Goal: Task Accomplishment & Management: Manage account settings

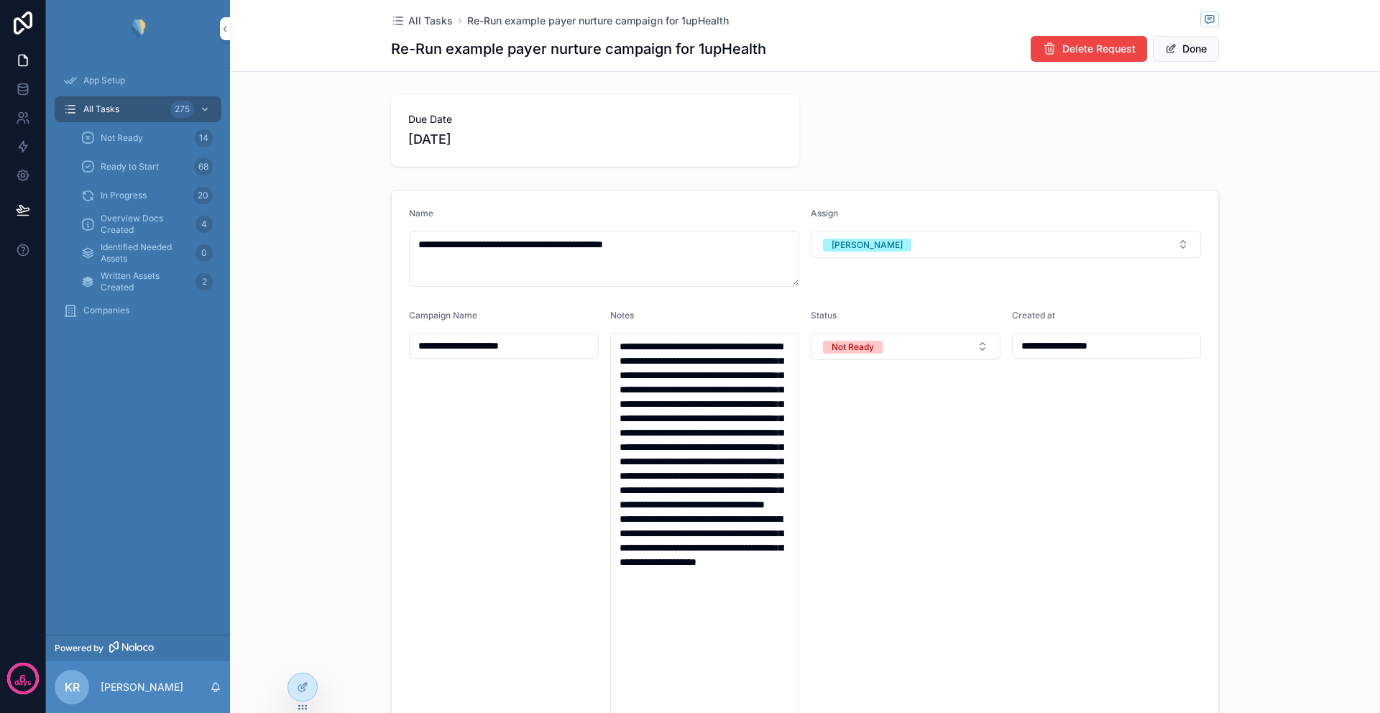
scroll to position [559, 0]
click at [408, 22] on span "All Tasks" at bounding box center [430, 21] width 45 height 14
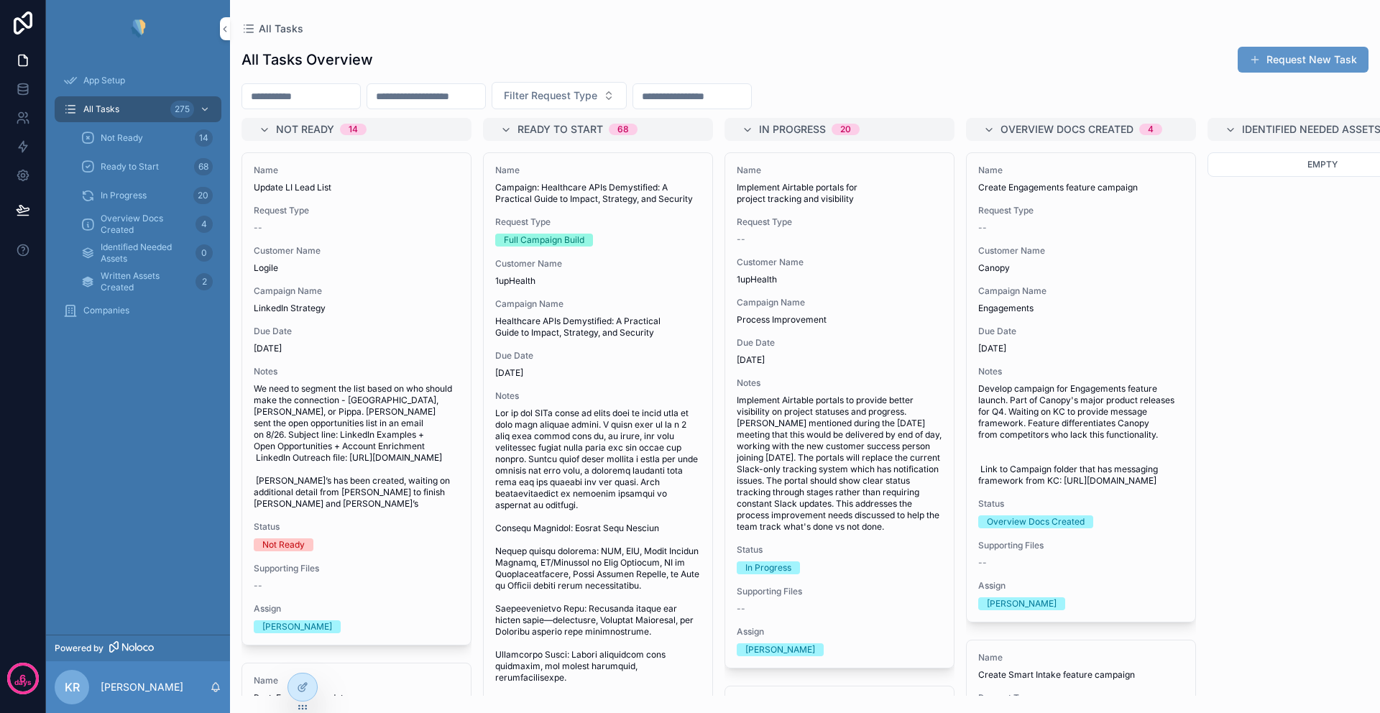
click at [461, 95] on input "scrollable content" at bounding box center [426, 96] width 118 height 20
click at [573, 95] on span "Filter Request Type" at bounding box center [550, 95] width 93 height 14
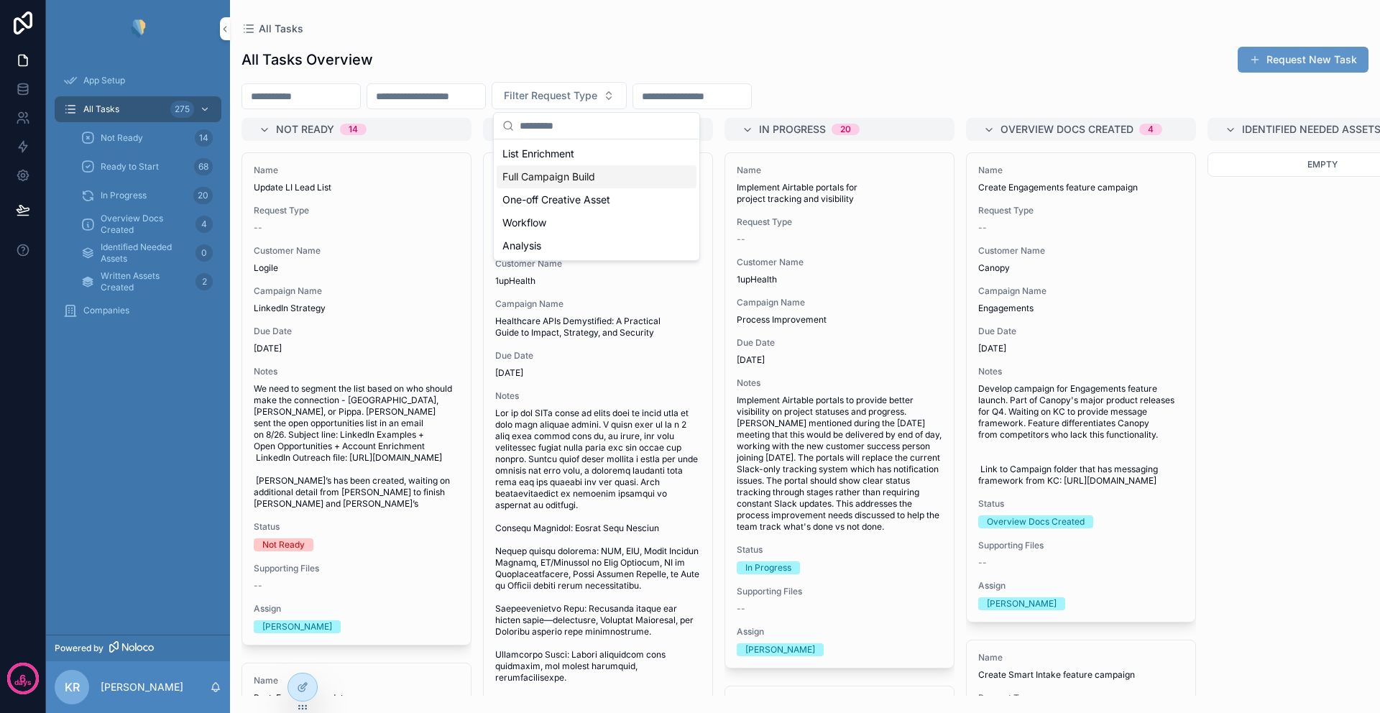
click at [575, 182] on div "Full Campaign Build" at bounding box center [597, 176] width 200 height 23
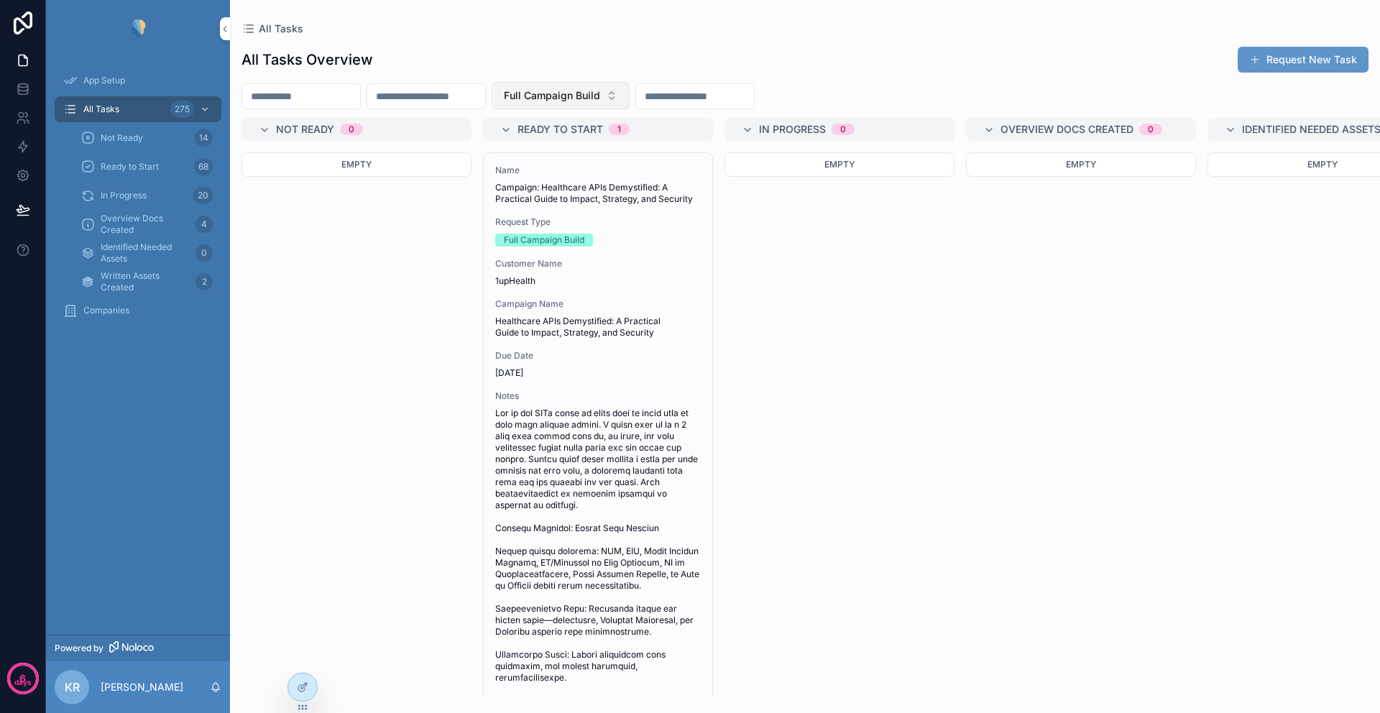
click at [600, 102] on span "Full Campaign Build" at bounding box center [552, 95] width 96 height 14
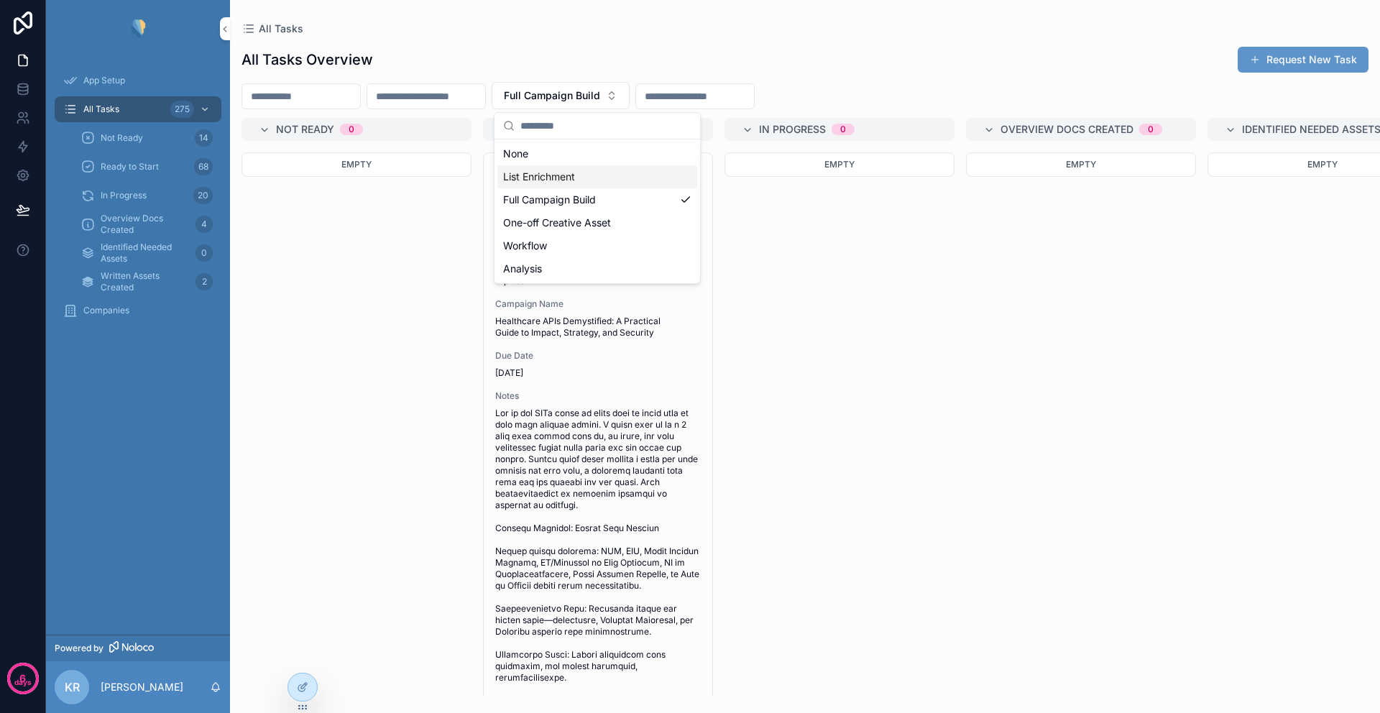
click at [579, 181] on div "List Enrichment" at bounding box center [598, 176] width 200 height 23
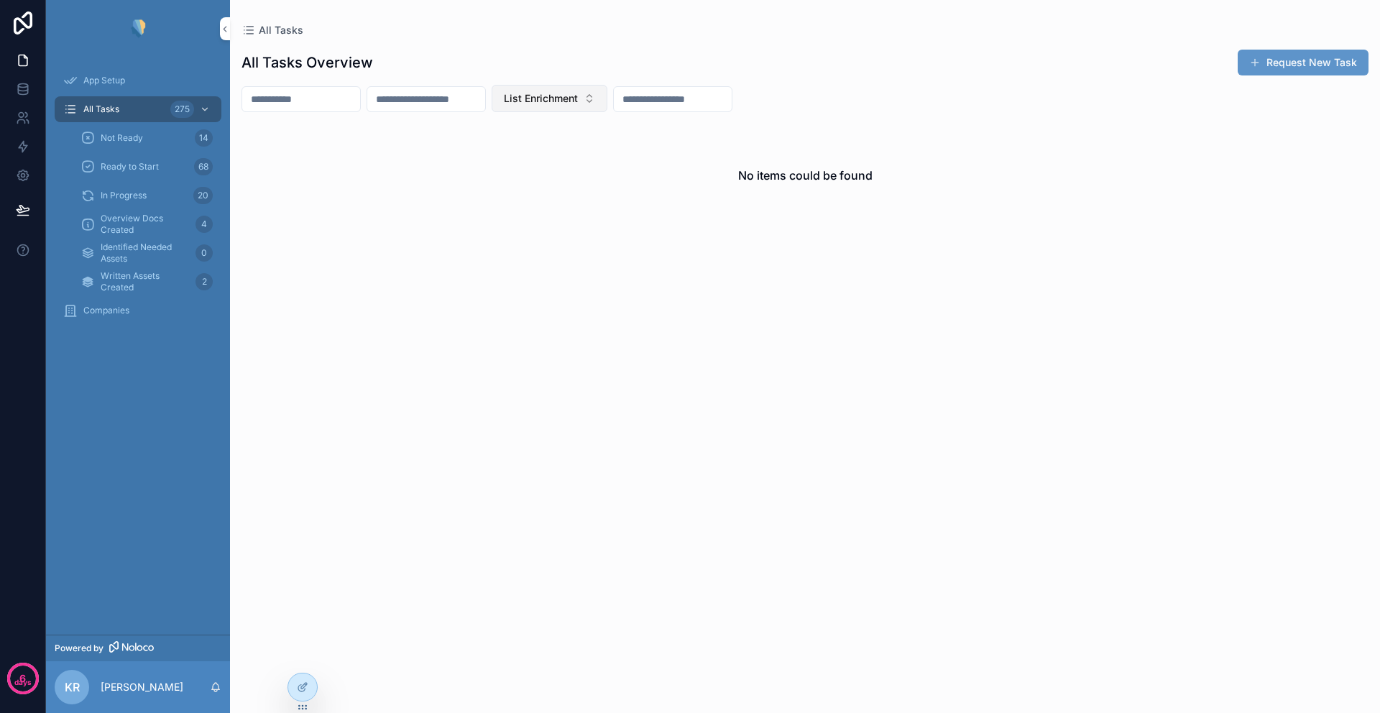
click at [578, 98] on span "List Enrichment" at bounding box center [541, 98] width 74 height 14
click at [567, 221] on div "One-off Creative Asset" at bounding box center [587, 225] width 200 height 23
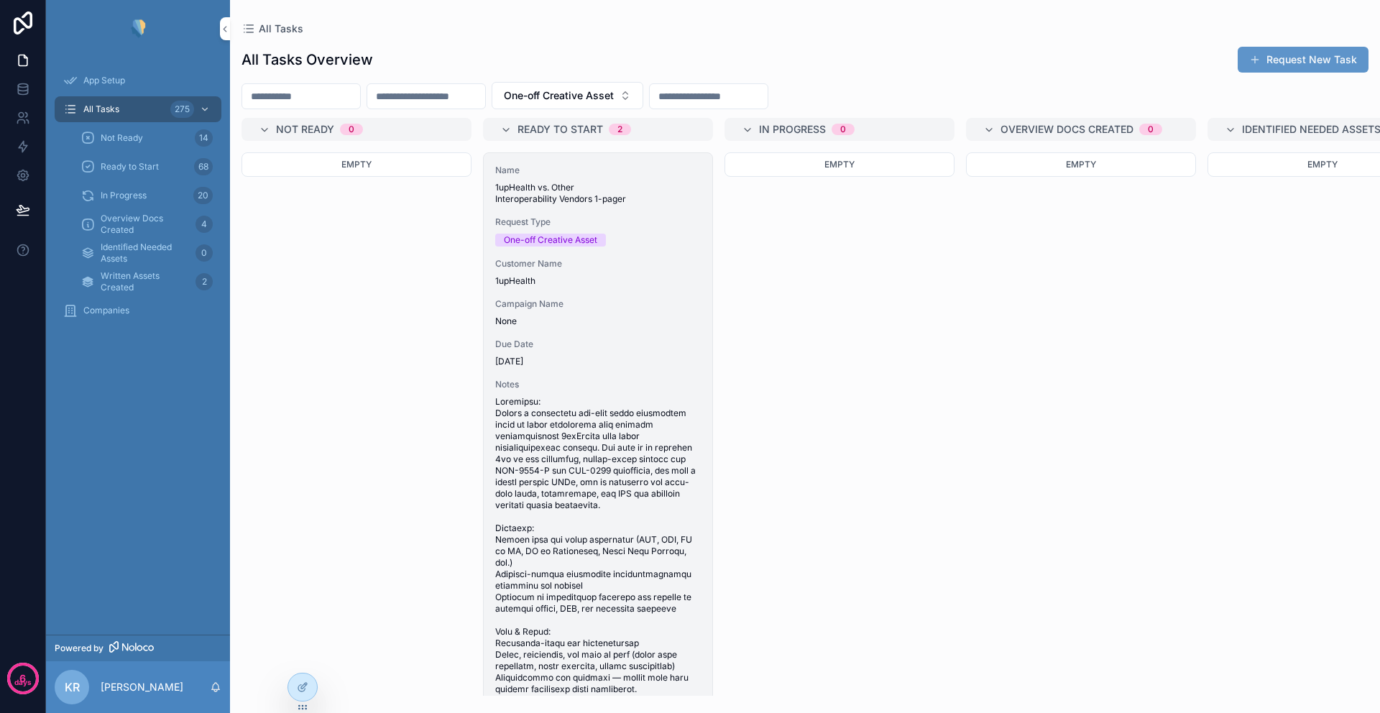
click at [609, 321] on span "None" at bounding box center [598, 322] width 206 height 12
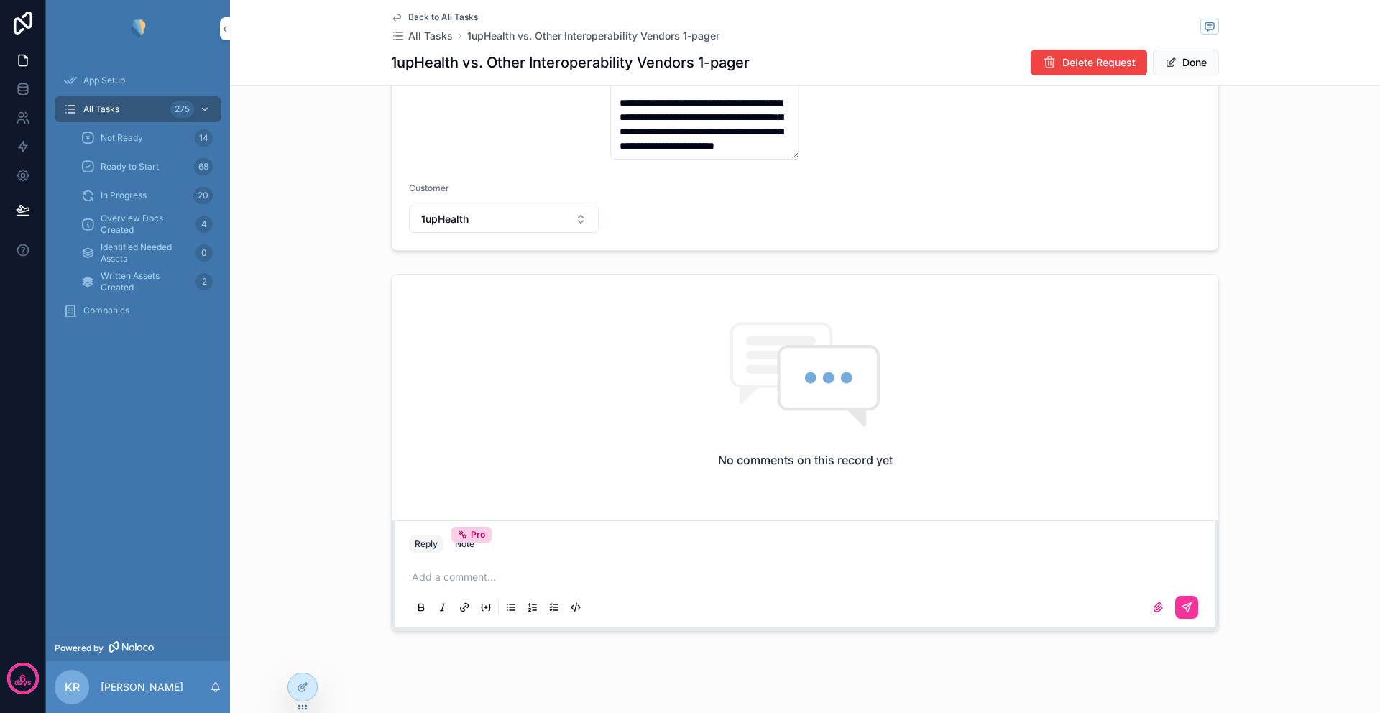
scroll to position [647, 0]
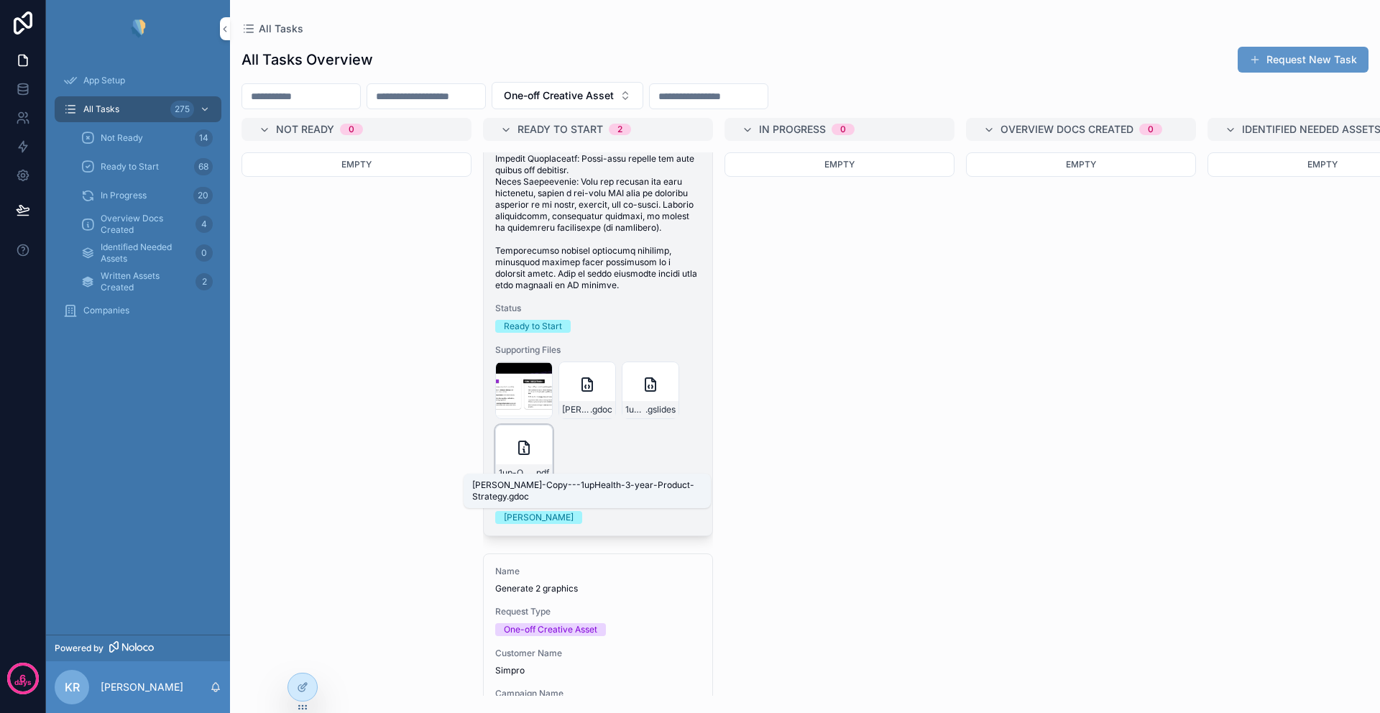
scroll to position [835, 0]
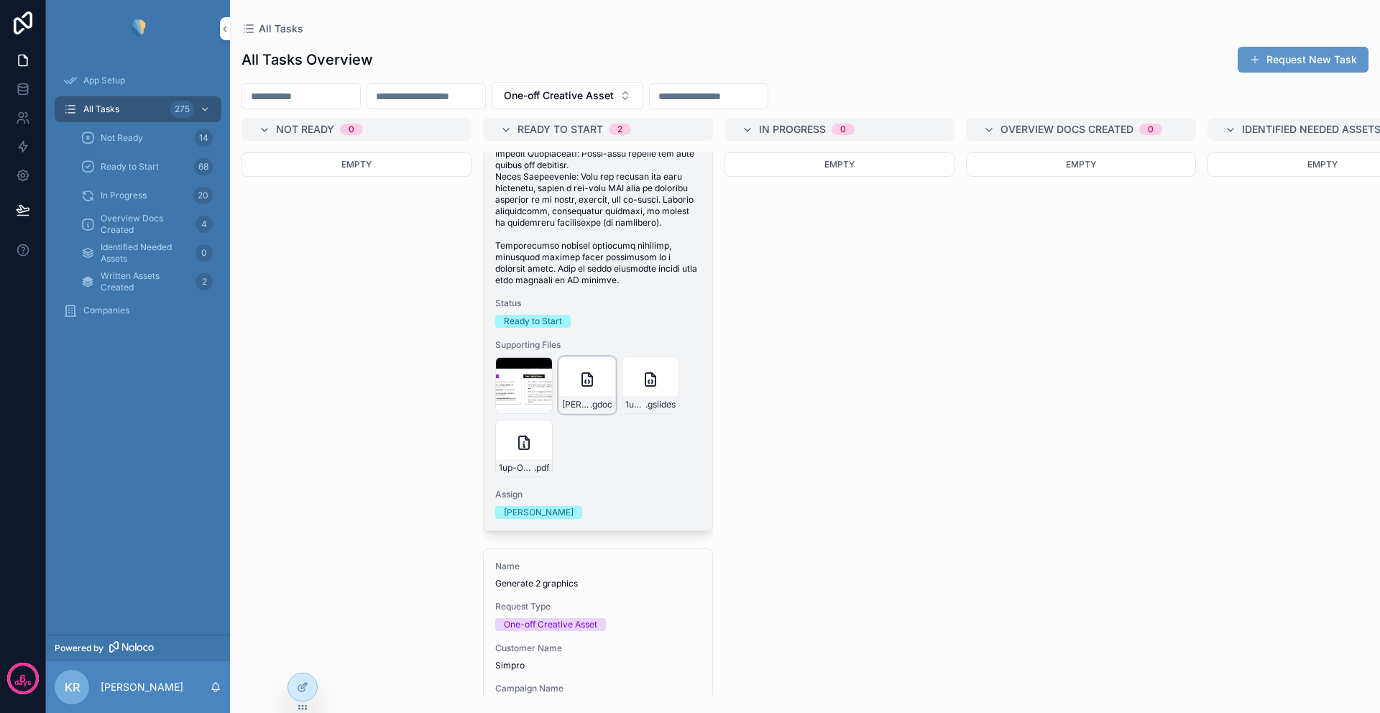
click at [578, 411] on div "[PERSON_NAME]-Copy---1upHealth-3-year-Product-Strategy .gdoc" at bounding box center [588, 386] width 58 height 58
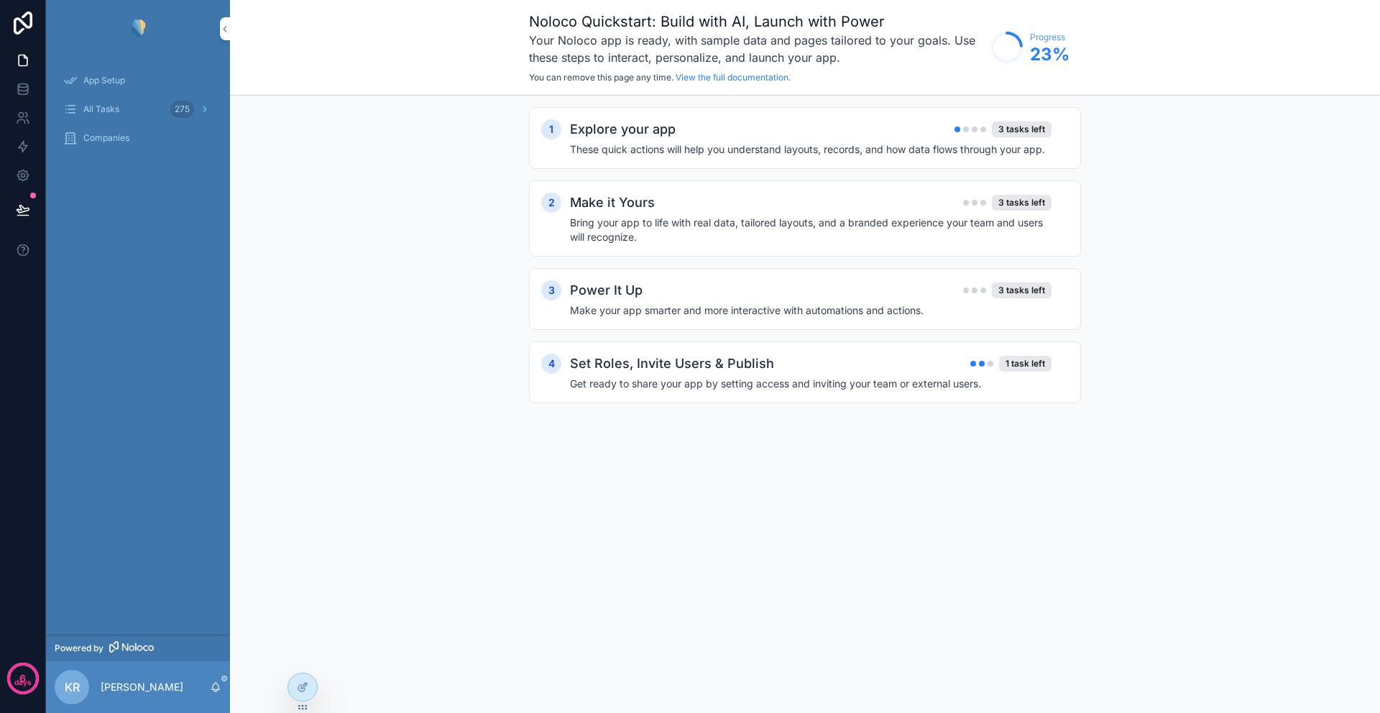
click at [106, 111] on span "All Tasks" at bounding box center [101, 110] width 36 height 12
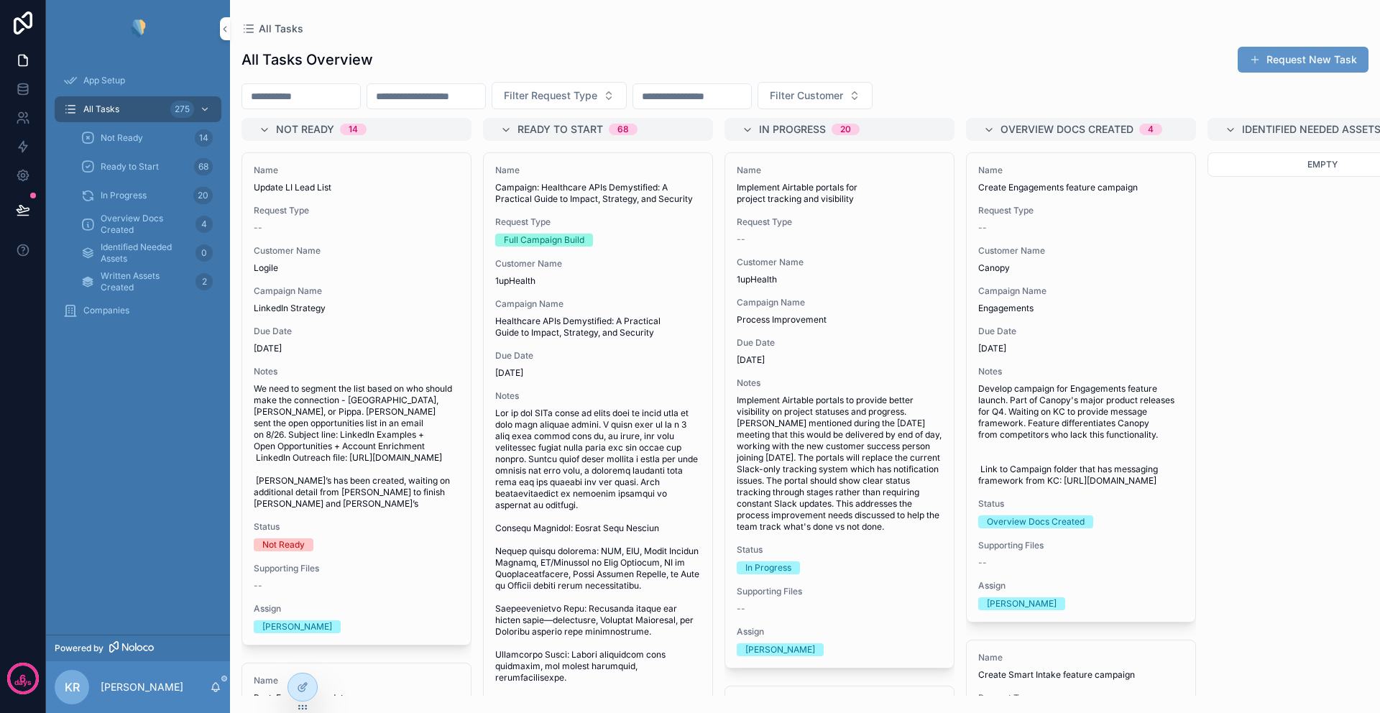
click at [444, 101] on input "scrollable content" at bounding box center [426, 96] width 118 height 20
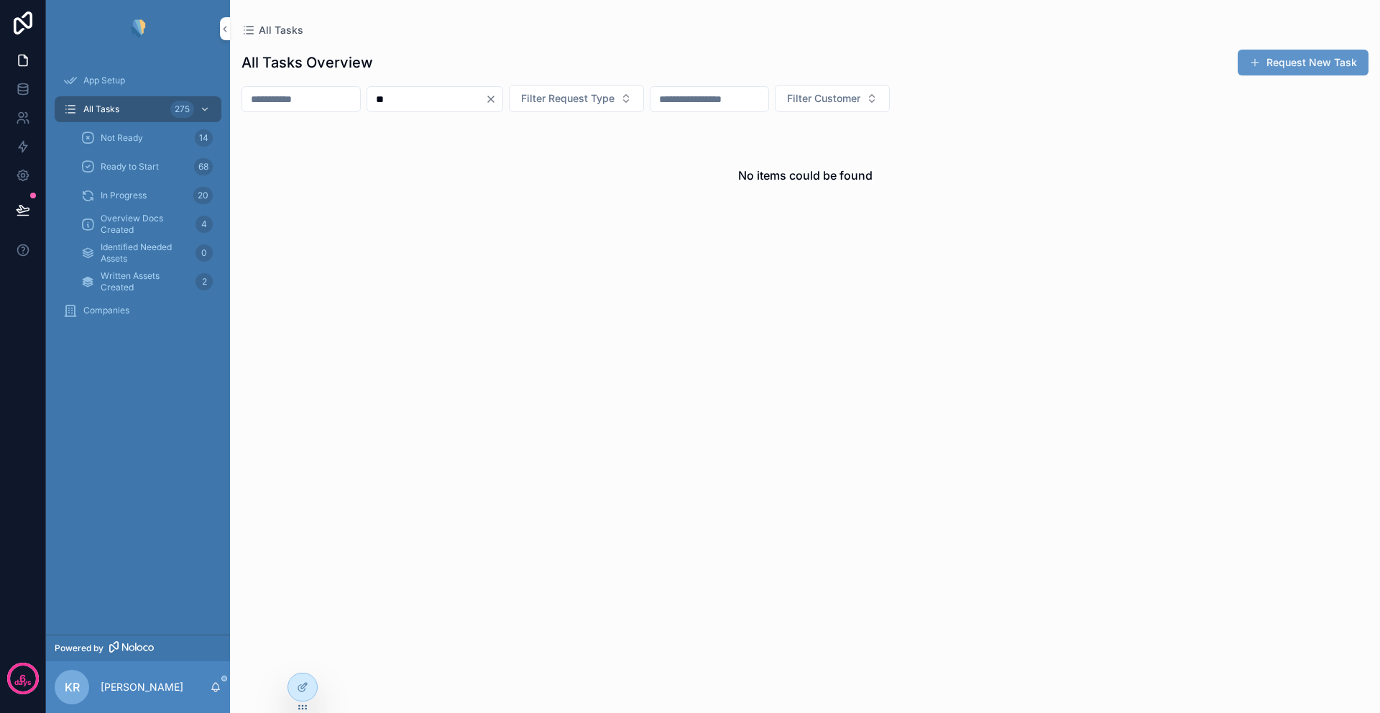
type input "*"
type input "***"
drag, startPoint x: 457, startPoint y: 99, endPoint x: 380, endPoint y: 98, distance: 76.2
click at [380, 98] on div "*** Filter Request Type Filter Customer" at bounding box center [805, 98] width 1150 height 27
click at [303, 88] on div "scrollable content" at bounding box center [301, 99] width 119 height 26
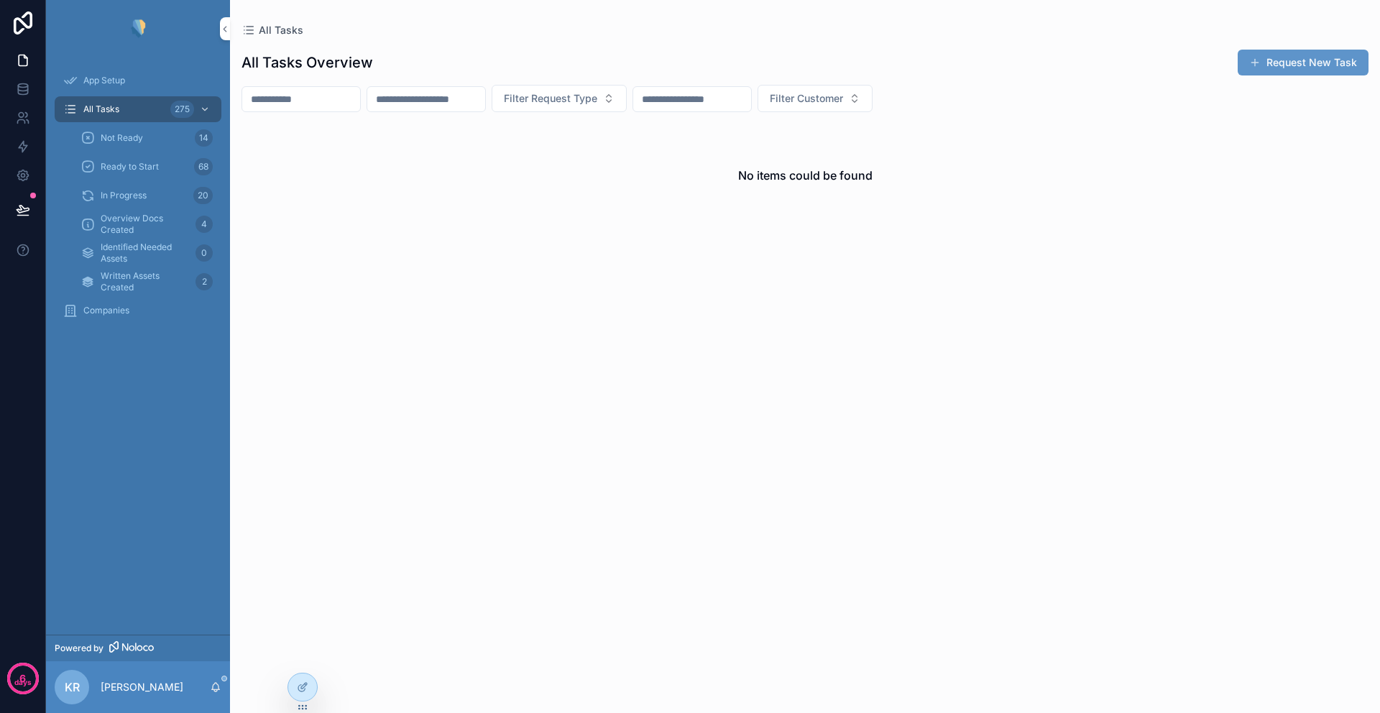
click at [297, 99] on input "scrollable content" at bounding box center [301, 99] width 118 height 20
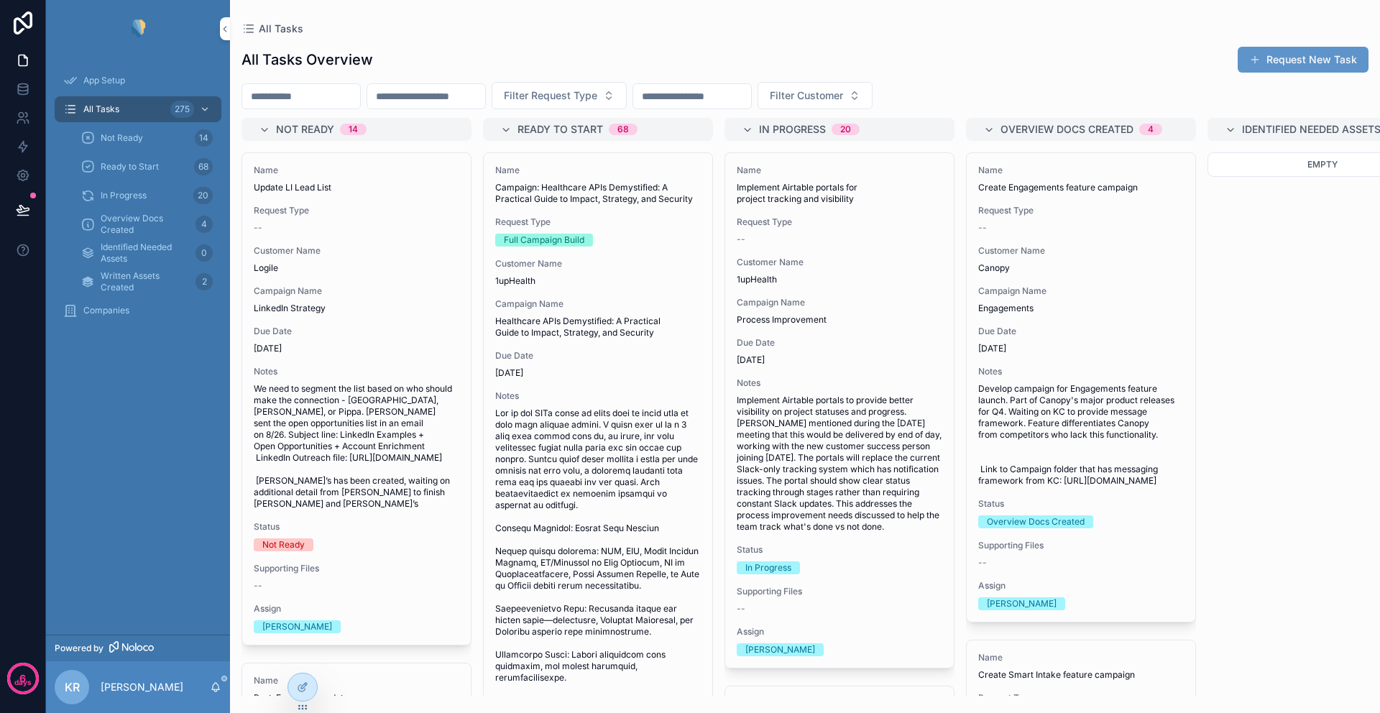
type input "**********"
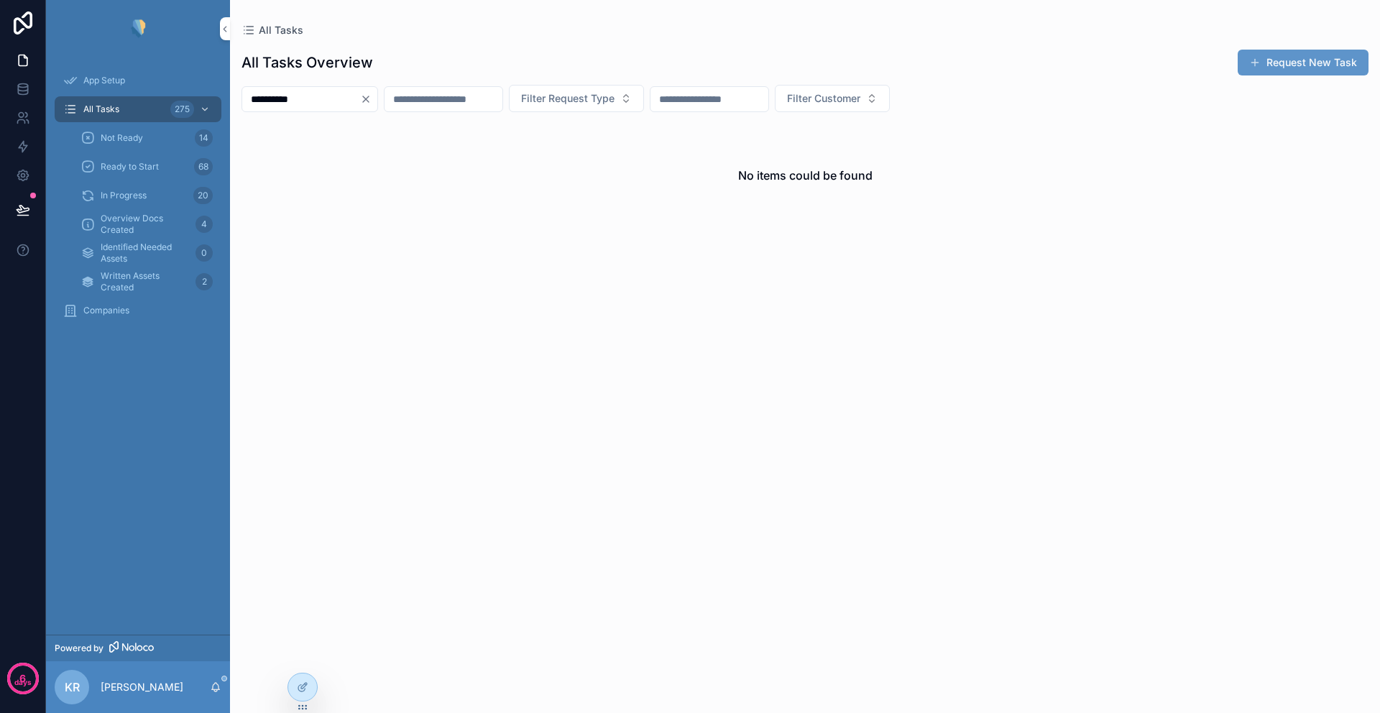
click at [372, 96] on icon "Clear" at bounding box center [366, 99] width 12 height 12
click at [327, 104] on input "**********" at bounding box center [301, 99] width 118 height 20
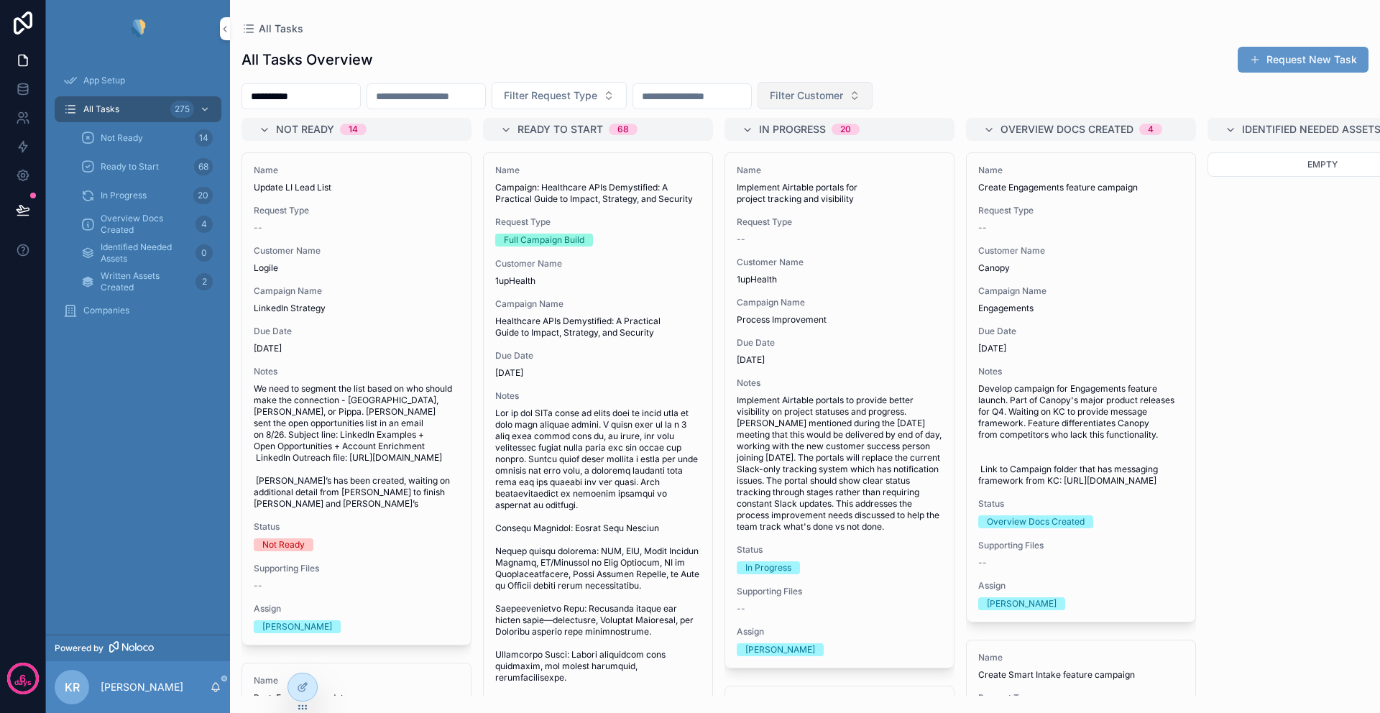
click at [832, 97] on span "Filter Customer" at bounding box center [806, 95] width 73 height 14
click at [817, 123] on input "scrollable content" at bounding box center [879, 126] width 171 height 26
type input "***"
click at [823, 148] on span "1upHealth" at bounding box center [800, 154] width 47 height 14
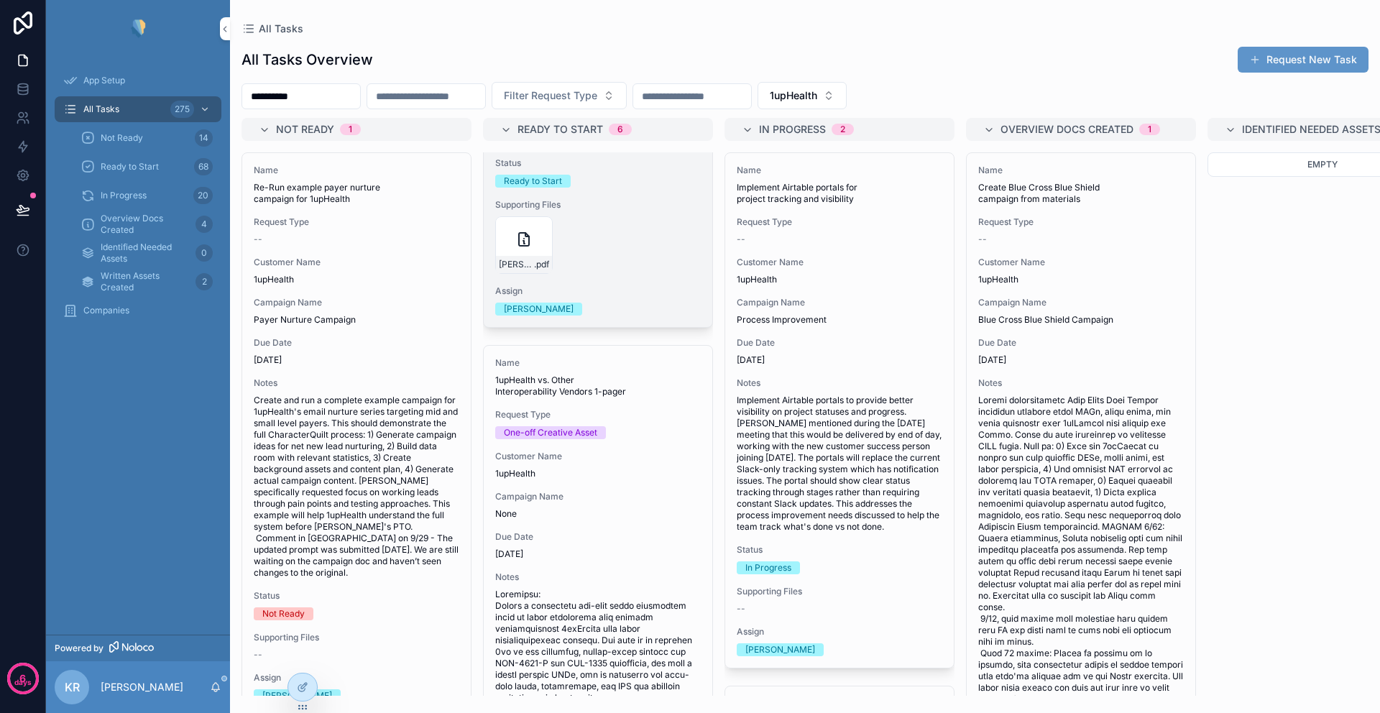
scroll to position [1056, 0]
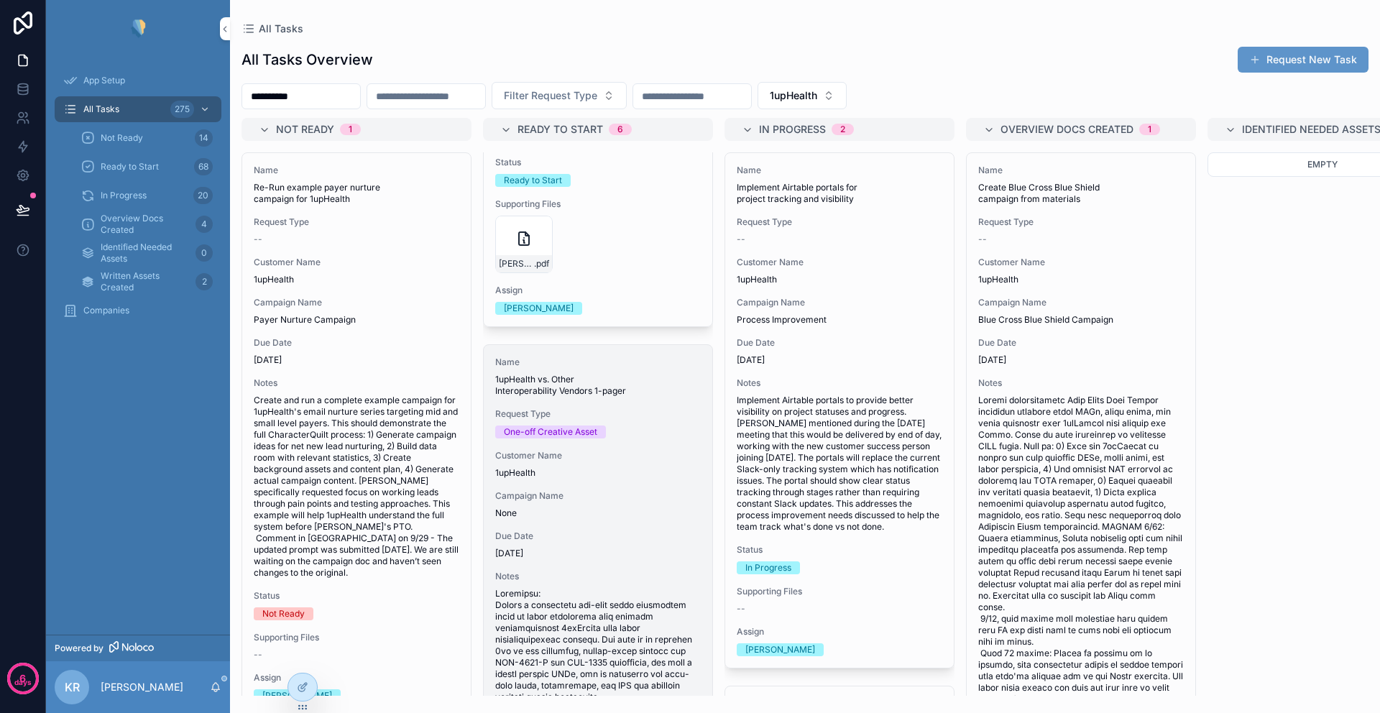
click at [600, 537] on span "Due Date" at bounding box center [598, 537] width 206 height 12
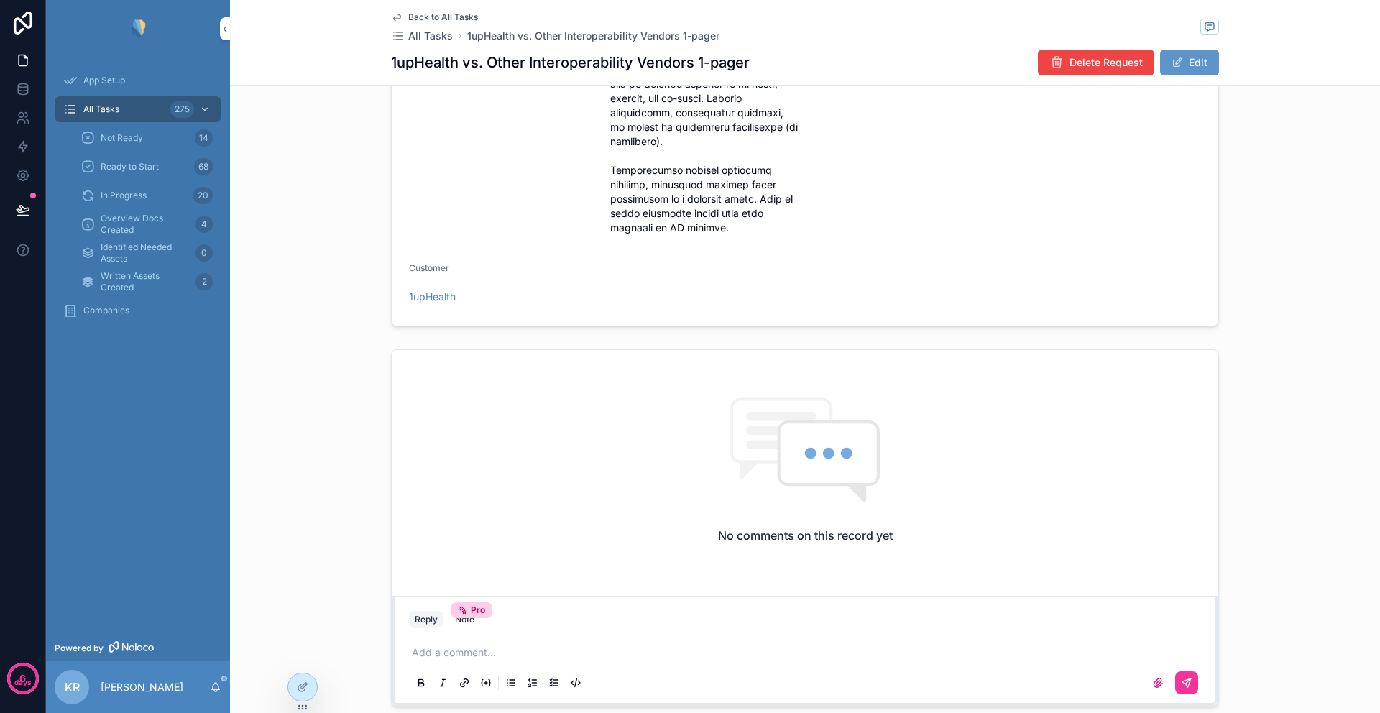
scroll to position [1238, 0]
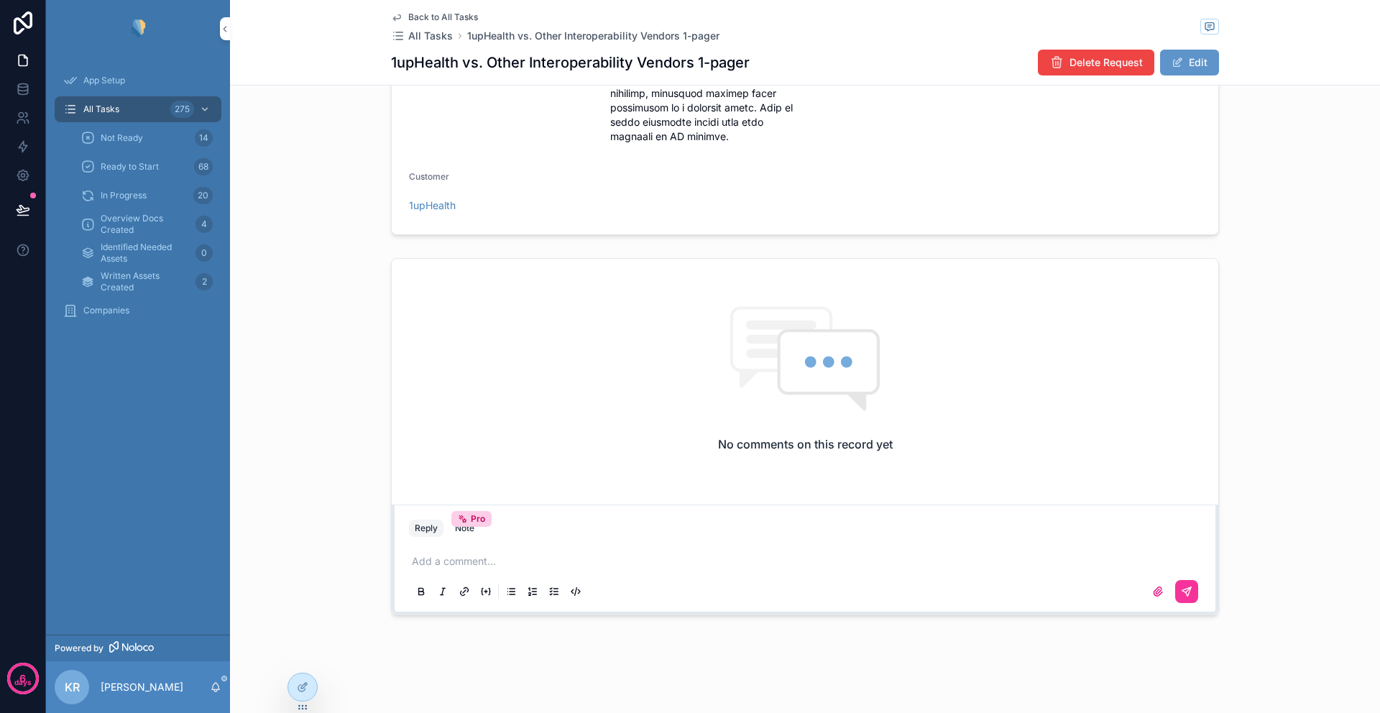
click at [462, 563] on p "scrollable content" at bounding box center [808, 561] width 792 height 14
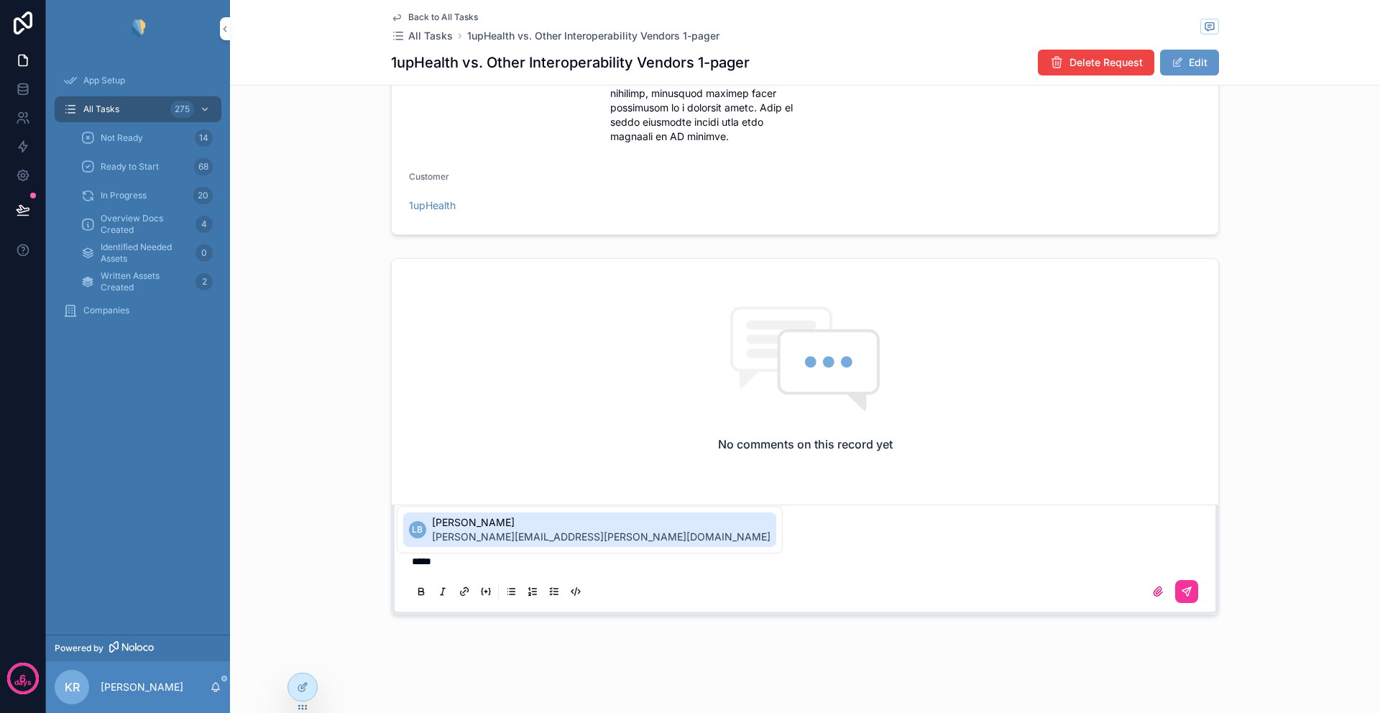
click at [505, 532] on span "leslie.barthel@1up.health" at bounding box center [601, 537] width 339 height 14
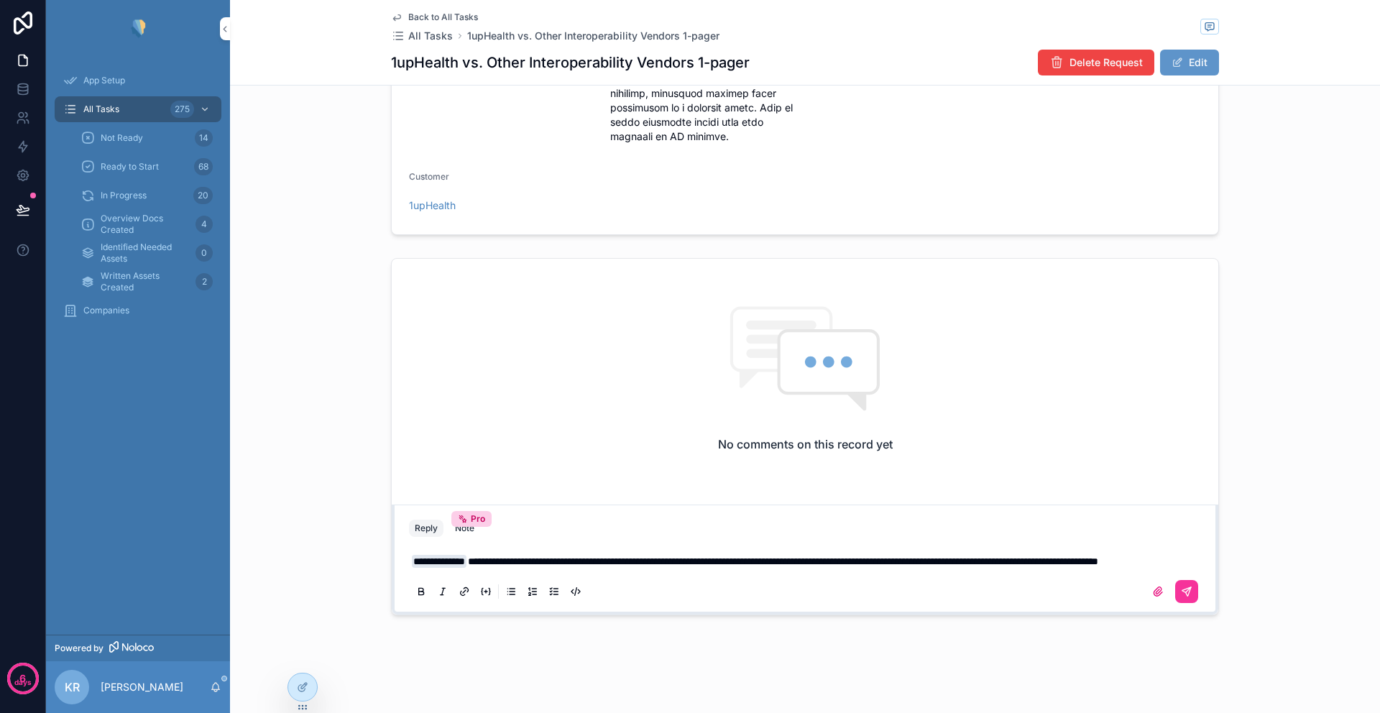
click at [482, 597] on icon "scrollable content" at bounding box center [486, 592] width 12 height 12
click at [463, 593] on icon "scrollable content" at bounding box center [464, 591] width 3 height 3
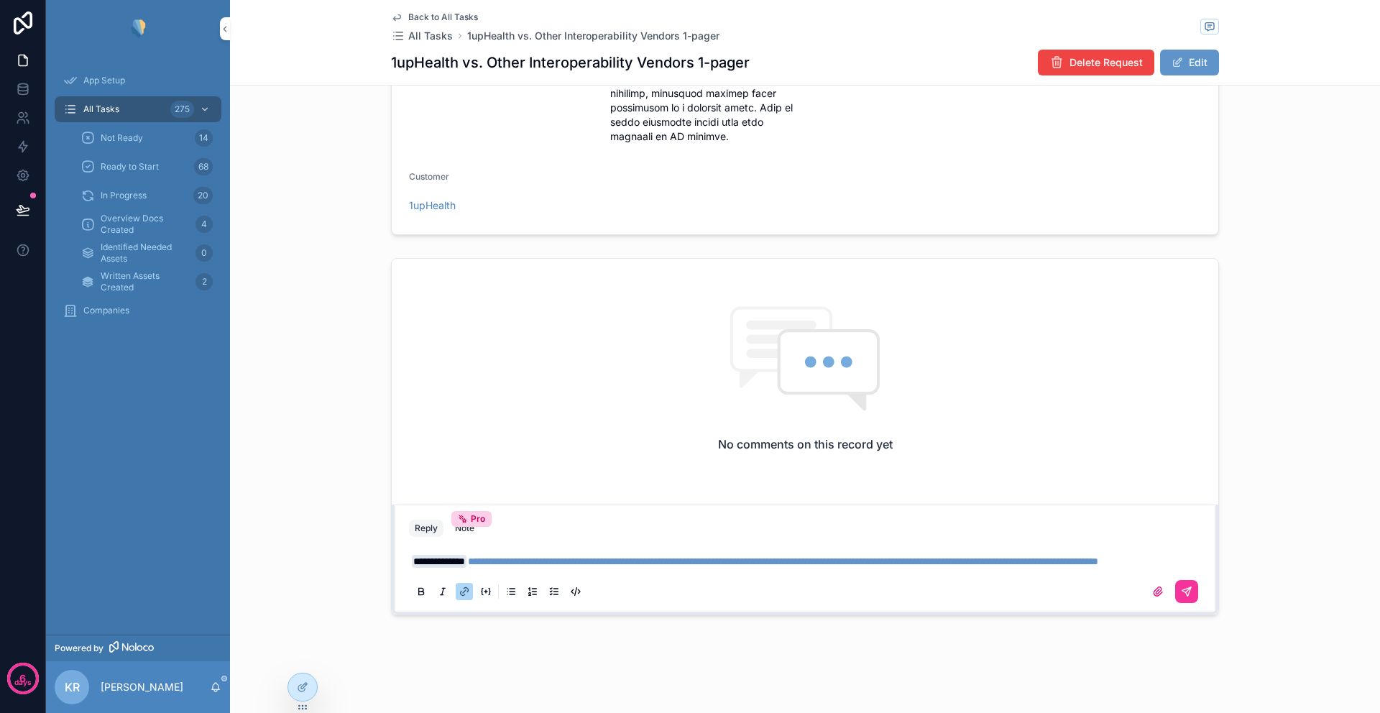
click at [459, 597] on icon "scrollable content" at bounding box center [465, 592] width 12 height 12
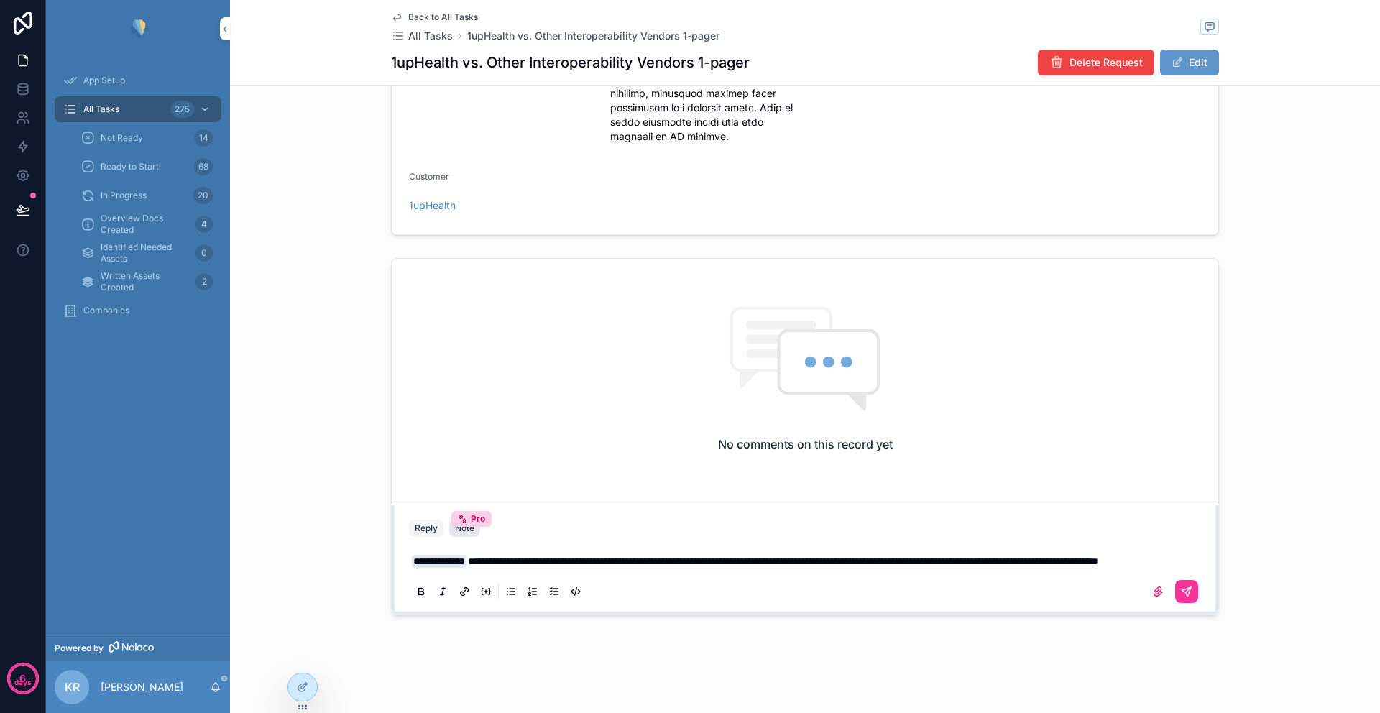
click at [457, 534] on button "Note Pro" at bounding box center [464, 528] width 31 height 17
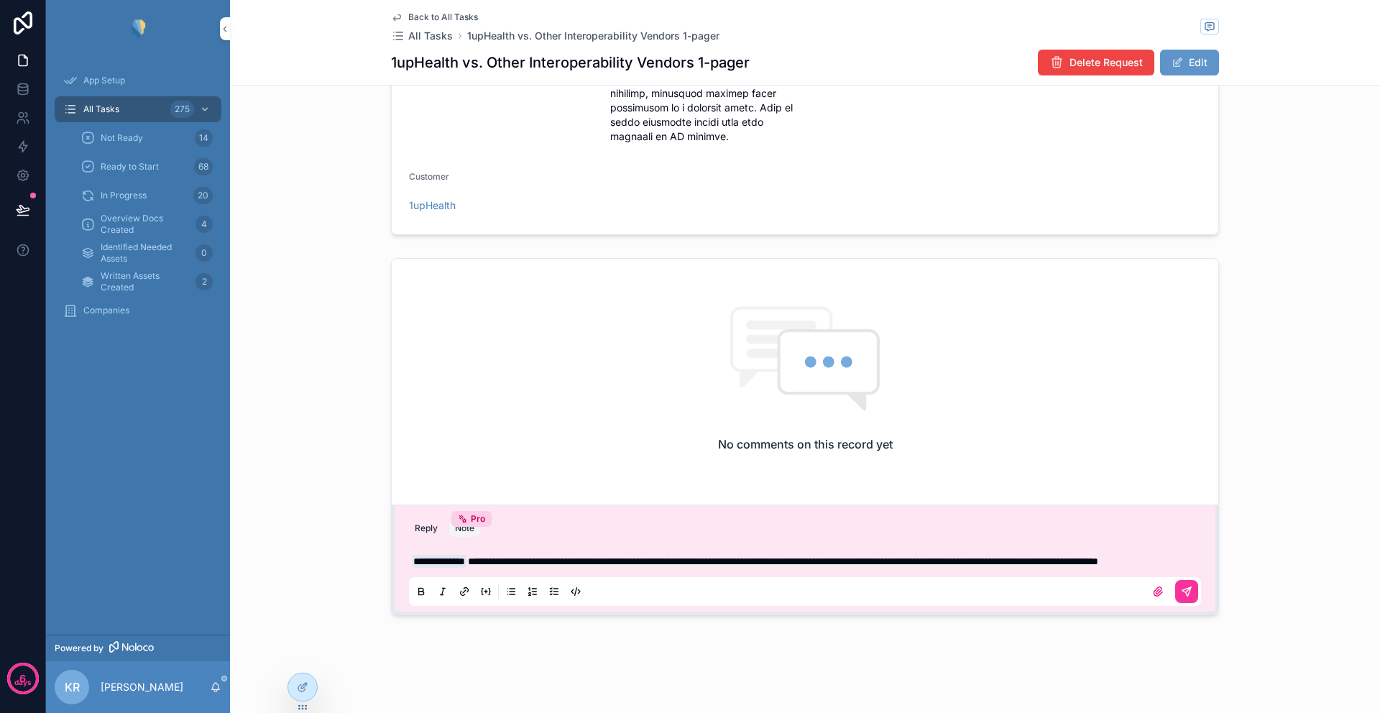
click at [464, 592] on icon "scrollable content" at bounding box center [466, 589] width 4 height 4
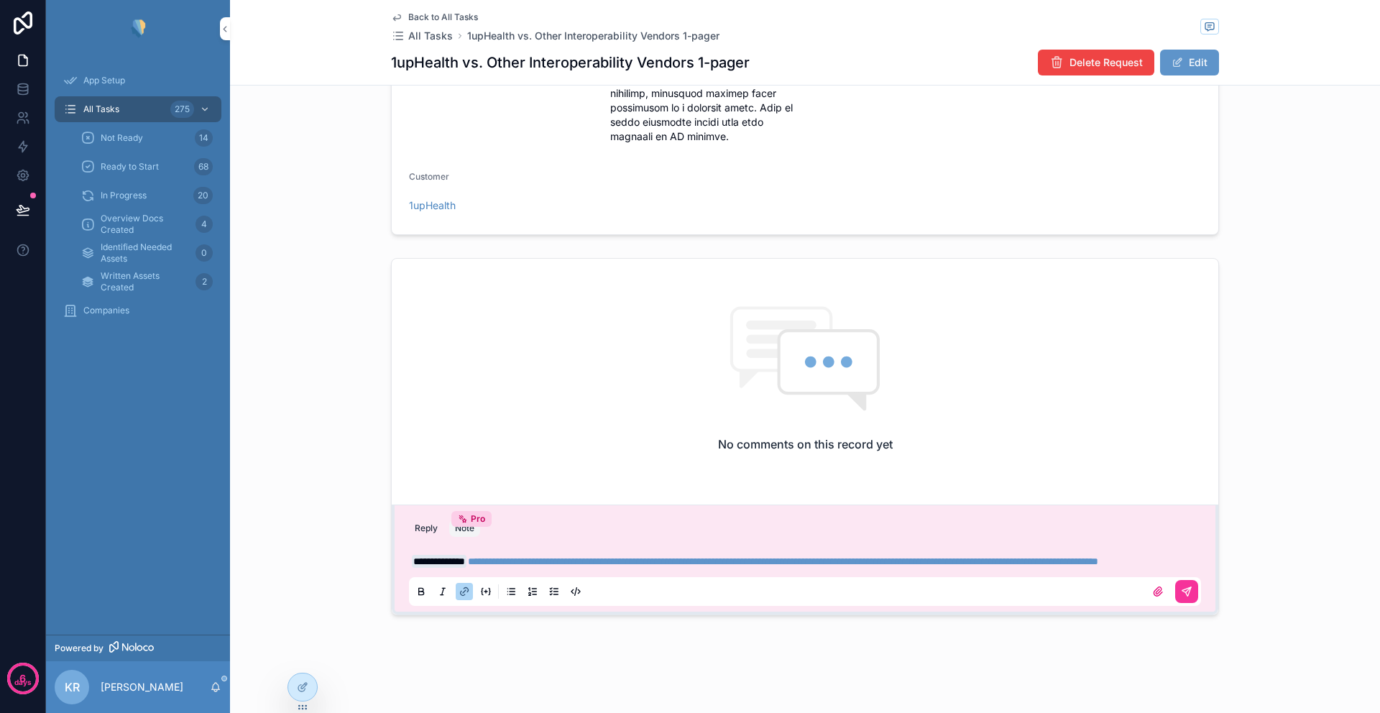
click at [505, 569] on p "**********" at bounding box center [808, 561] width 792 height 14
click at [500, 563] on span "**********" at bounding box center [783, 561] width 631 height 10
click at [521, 564] on span "**********" at bounding box center [783, 561] width 631 height 10
click at [460, 597] on icon "scrollable content" at bounding box center [465, 592] width 12 height 12
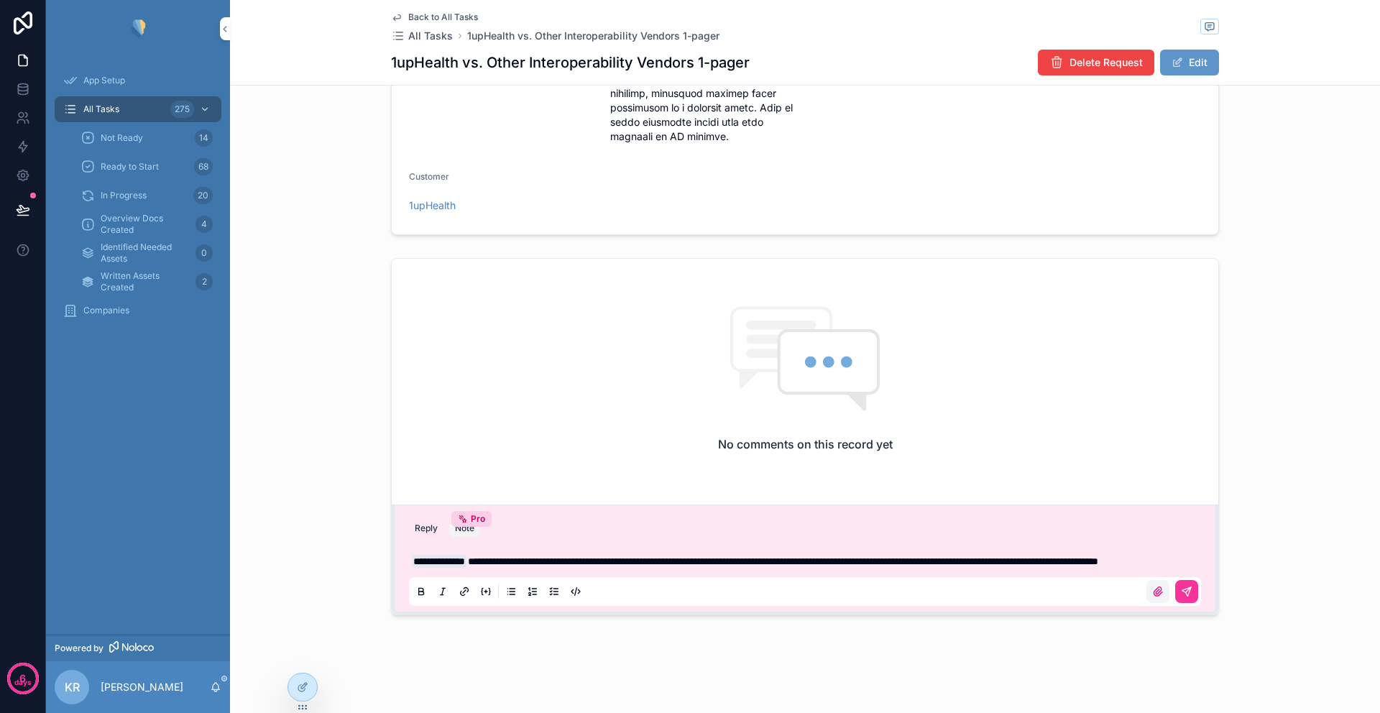
click at [1154, 596] on icon "scrollable content" at bounding box center [1158, 591] width 9 height 9
click at [0, 0] on input "scrollable content" at bounding box center [0, 0] width 0 height 0
click at [552, 569] on p "**********" at bounding box center [808, 561] width 792 height 14
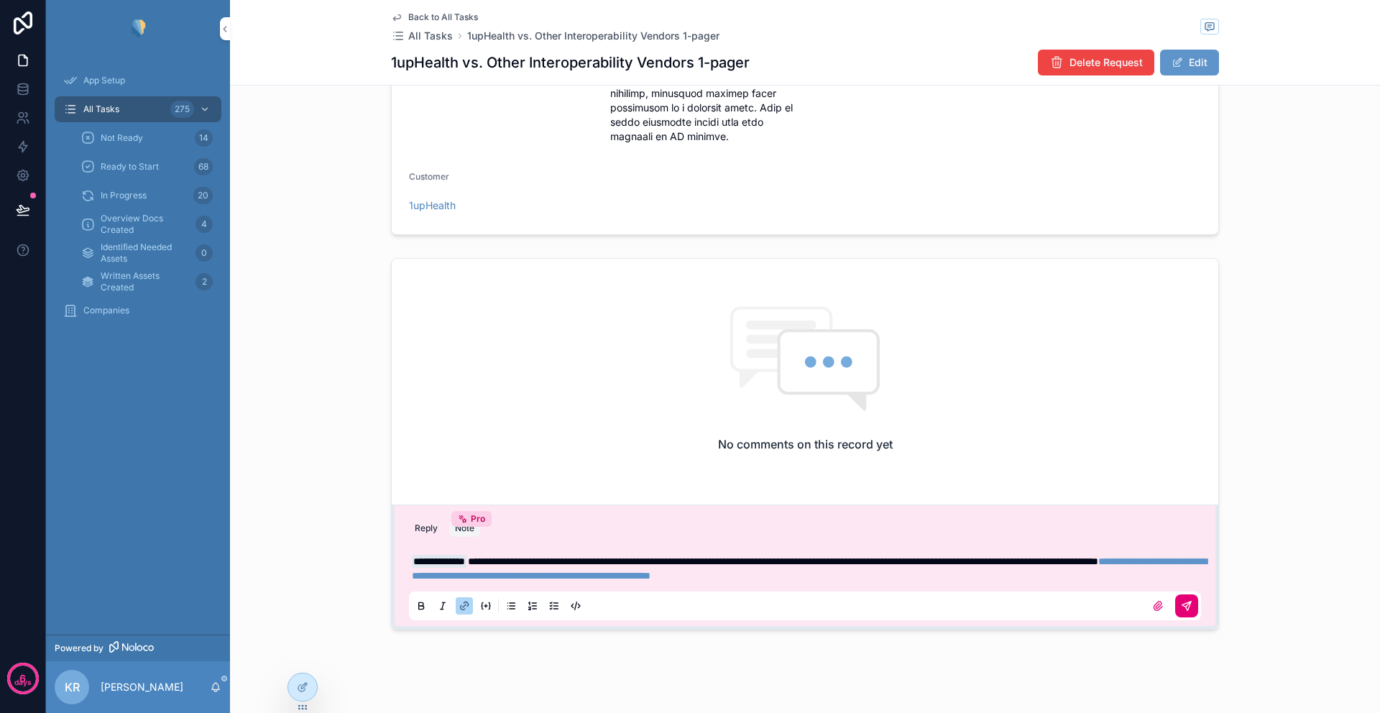
click at [1182, 607] on icon "scrollable content" at bounding box center [1187, 606] width 12 height 12
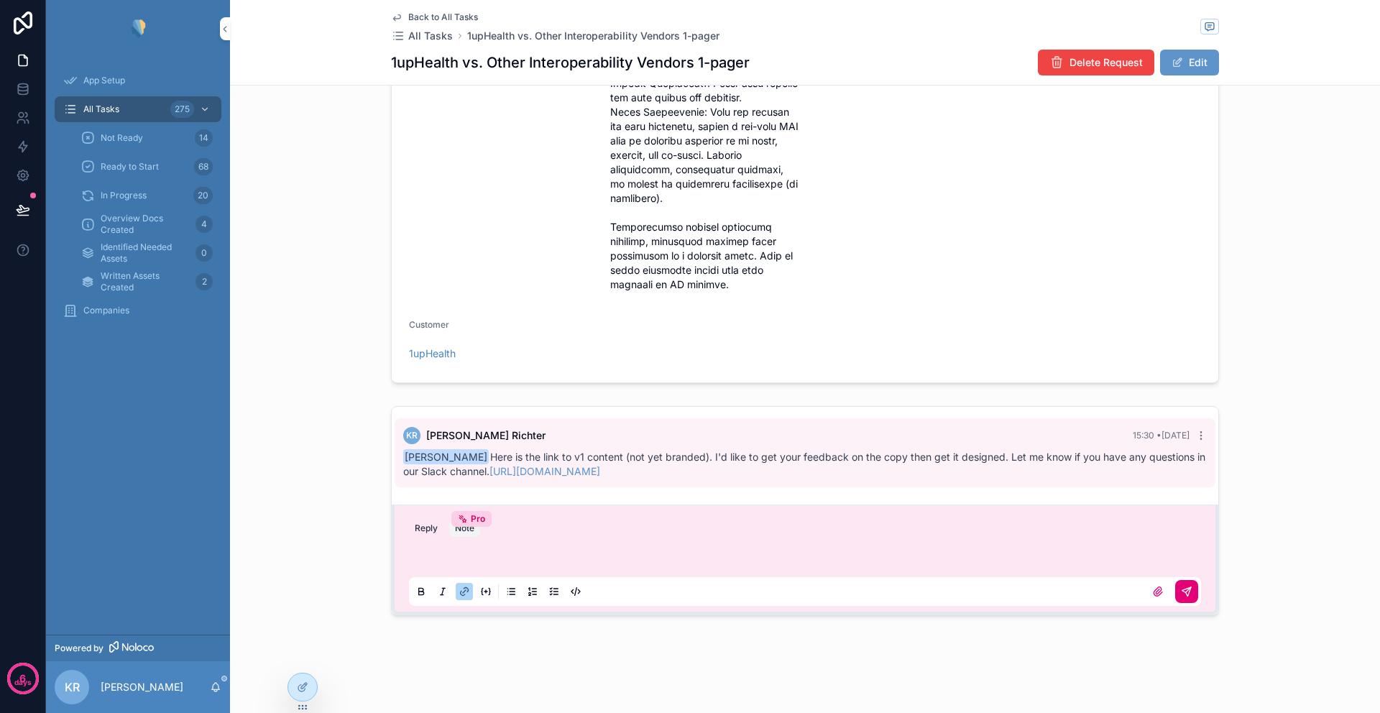
scroll to position [1090, 0]
click at [600, 471] on link "https://docs.google.com/document/d/1_5chfXeQXrsRffhywCd6q5269J_pTANgWBupA8_efWM…" at bounding box center [545, 471] width 111 height 12
click at [367, 407] on div "KR Kristin Richter 15:30 • Today Leslie Barthel Here is the link to v1 content …" at bounding box center [805, 510] width 1150 height 221
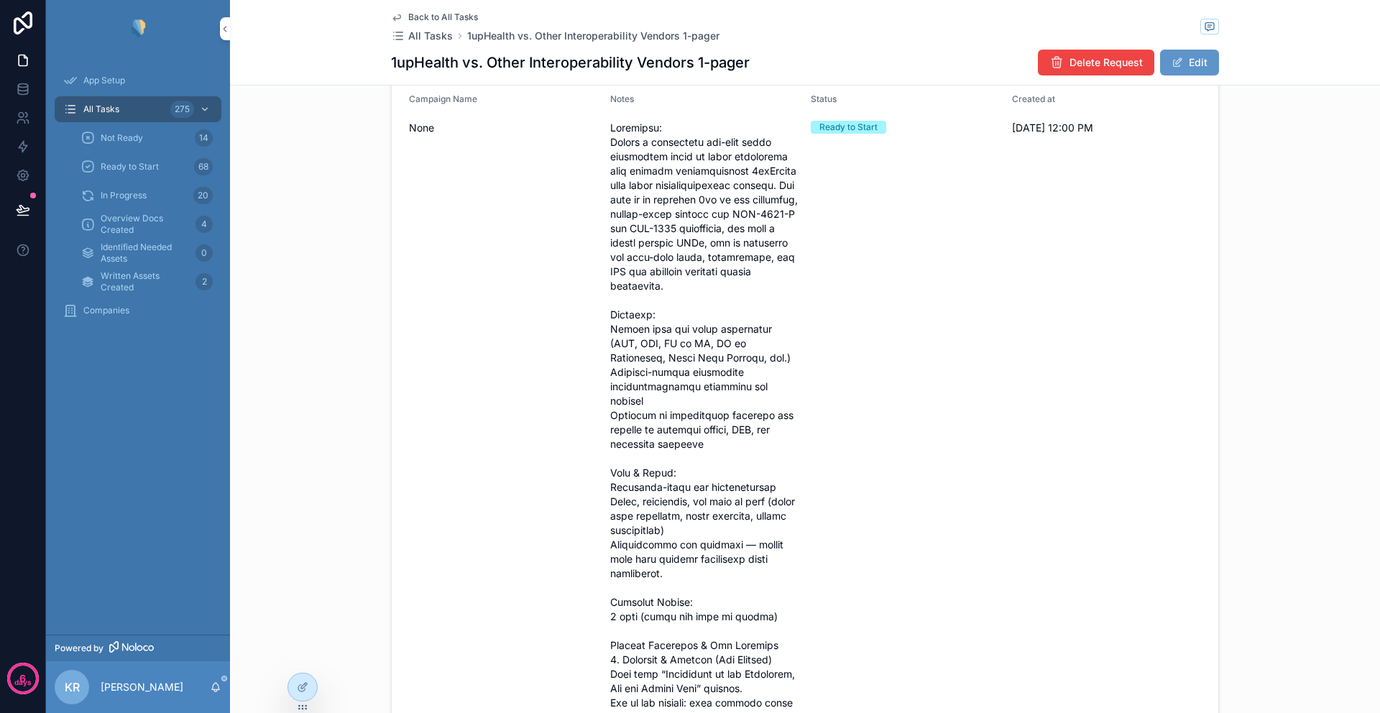
scroll to position [0, 0]
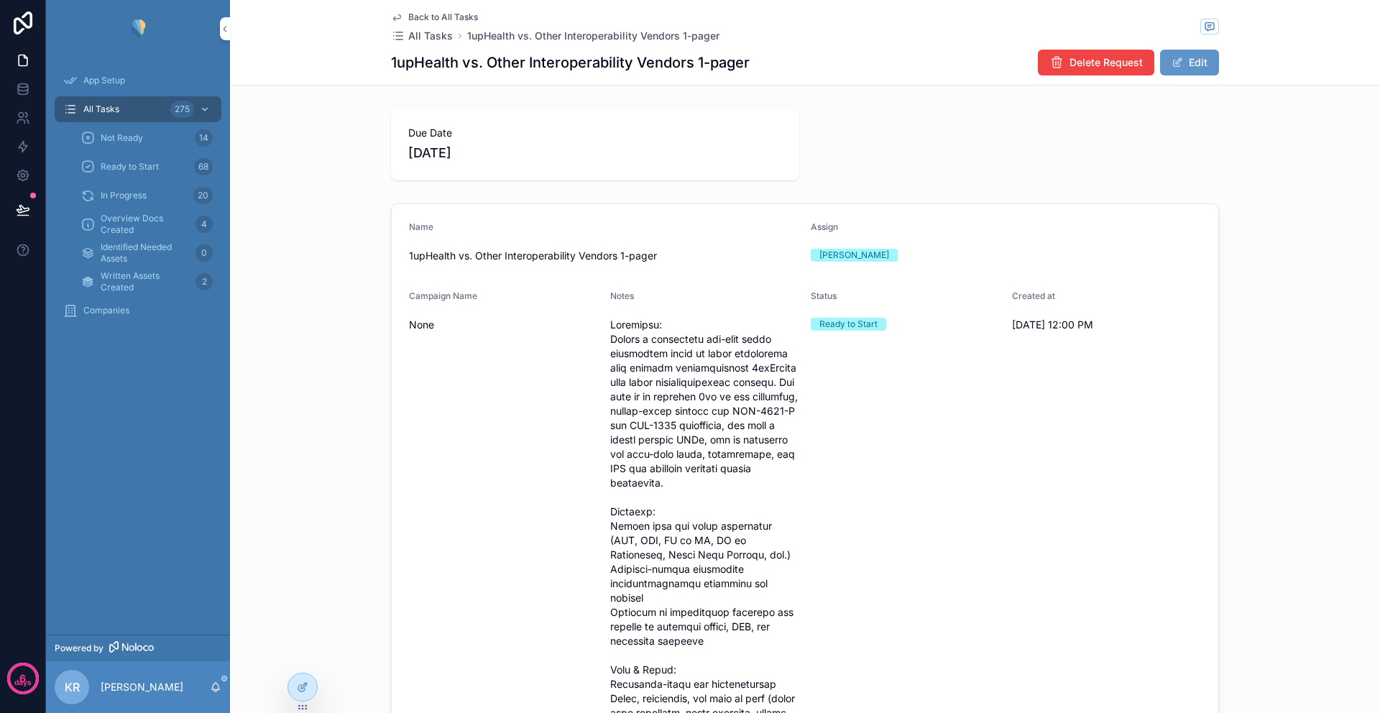
click at [828, 325] on div "Ready to Start" at bounding box center [849, 324] width 58 height 13
click at [841, 323] on div "Ready to Start" at bounding box center [849, 324] width 58 height 13
click at [856, 326] on div "Ready to Start" at bounding box center [849, 324] width 58 height 13
click at [1200, 55] on button "Edit" at bounding box center [1189, 63] width 59 height 26
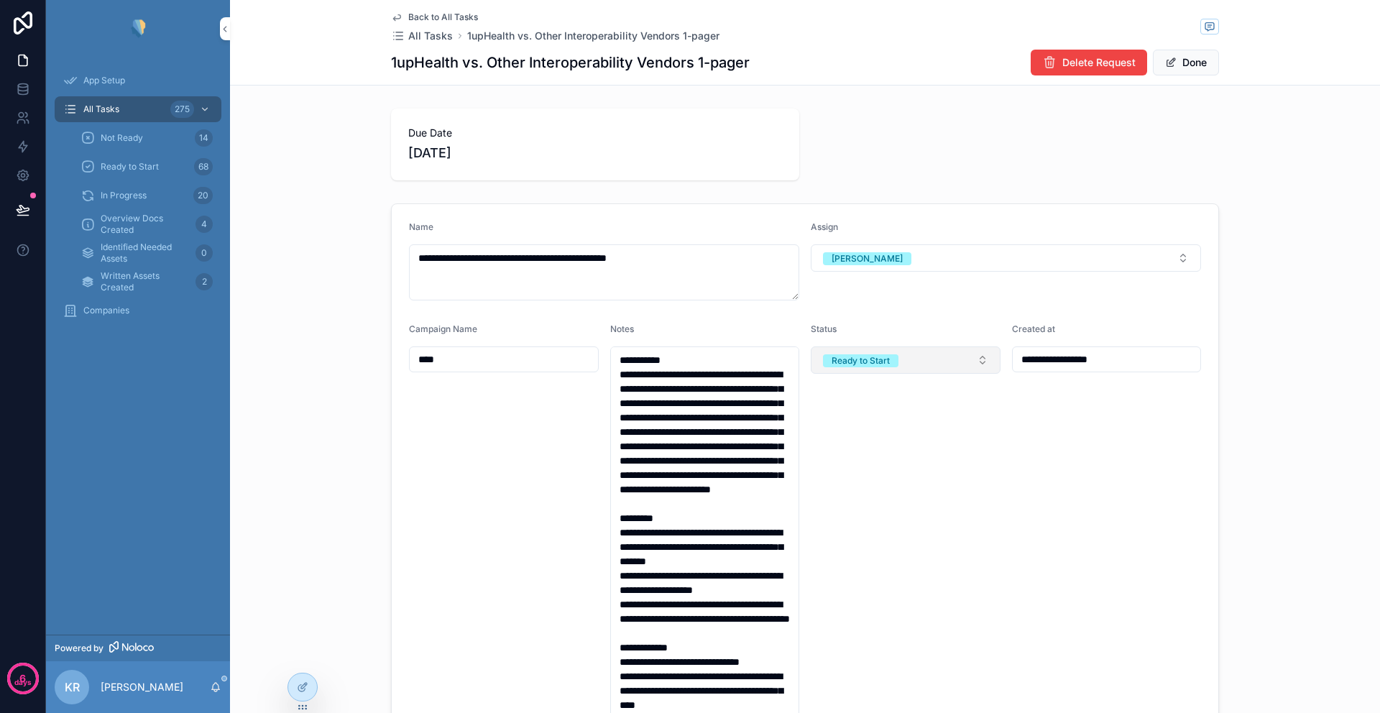
click at [889, 358] on span "Ready to Start" at bounding box center [860, 360] width 75 height 13
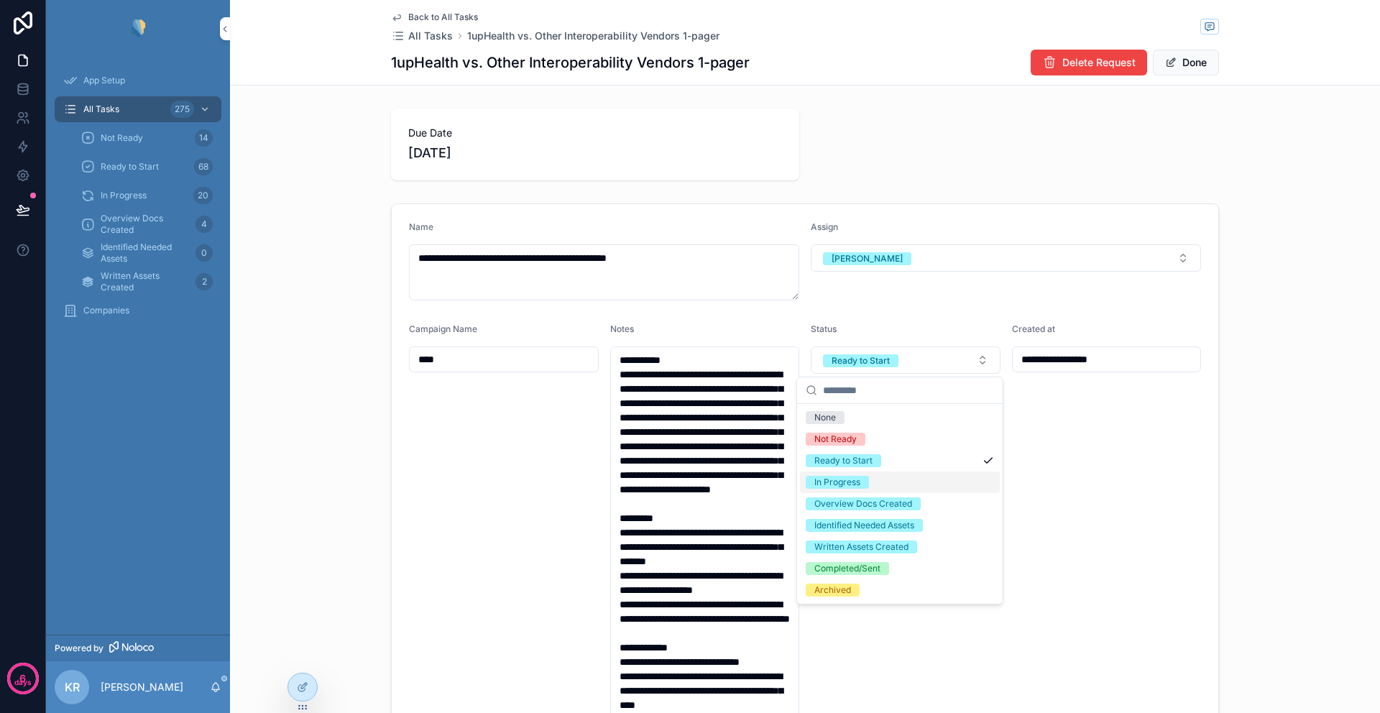
click at [848, 482] on div "In Progress" at bounding box center [838, 482] width 46 height 13
